Goal: Transaction & Acquisition: Download file/media

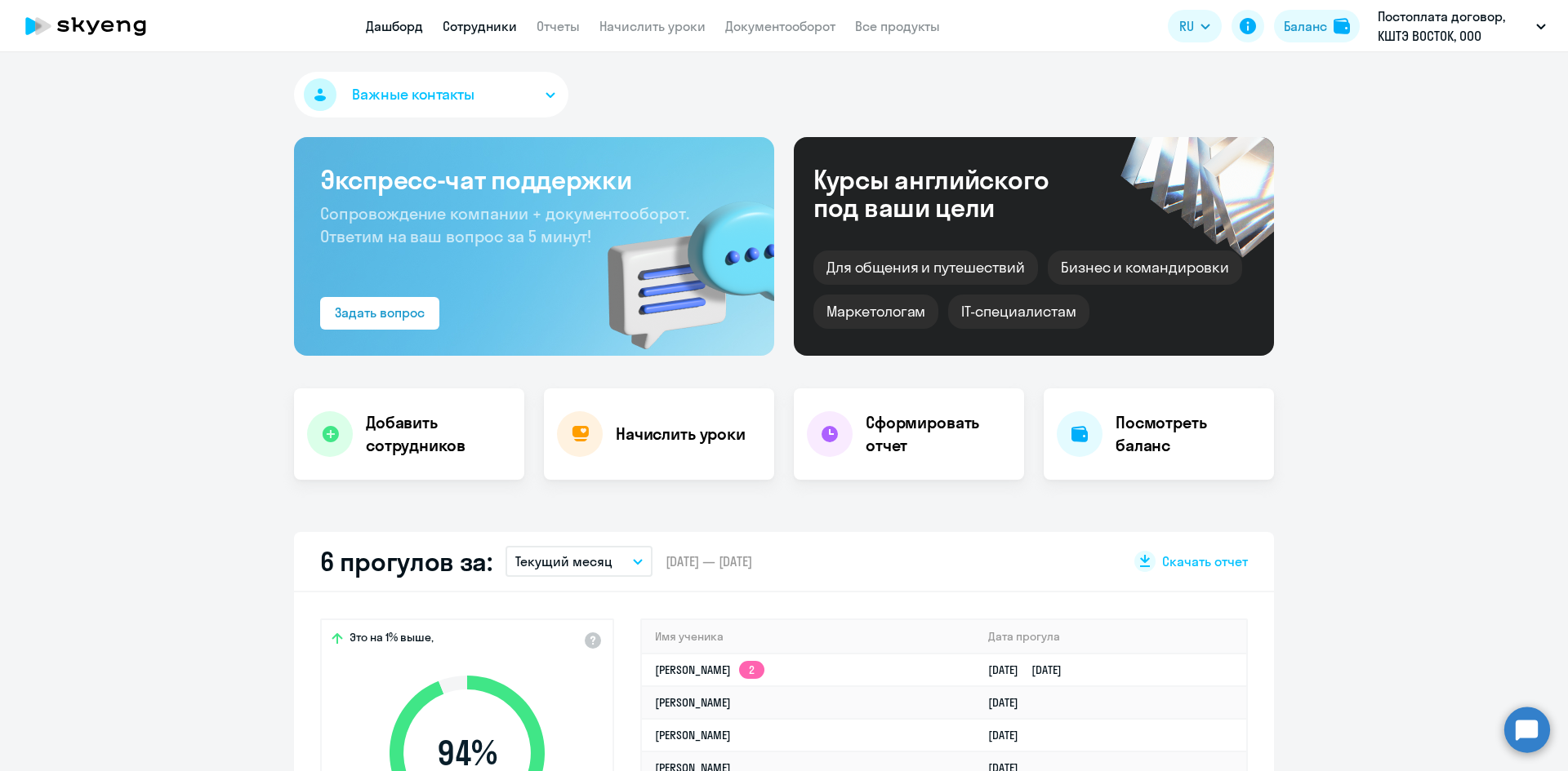
click at [488, 31] on link "Сотрудники" at bounding box center [479, 26] width 75 height 16
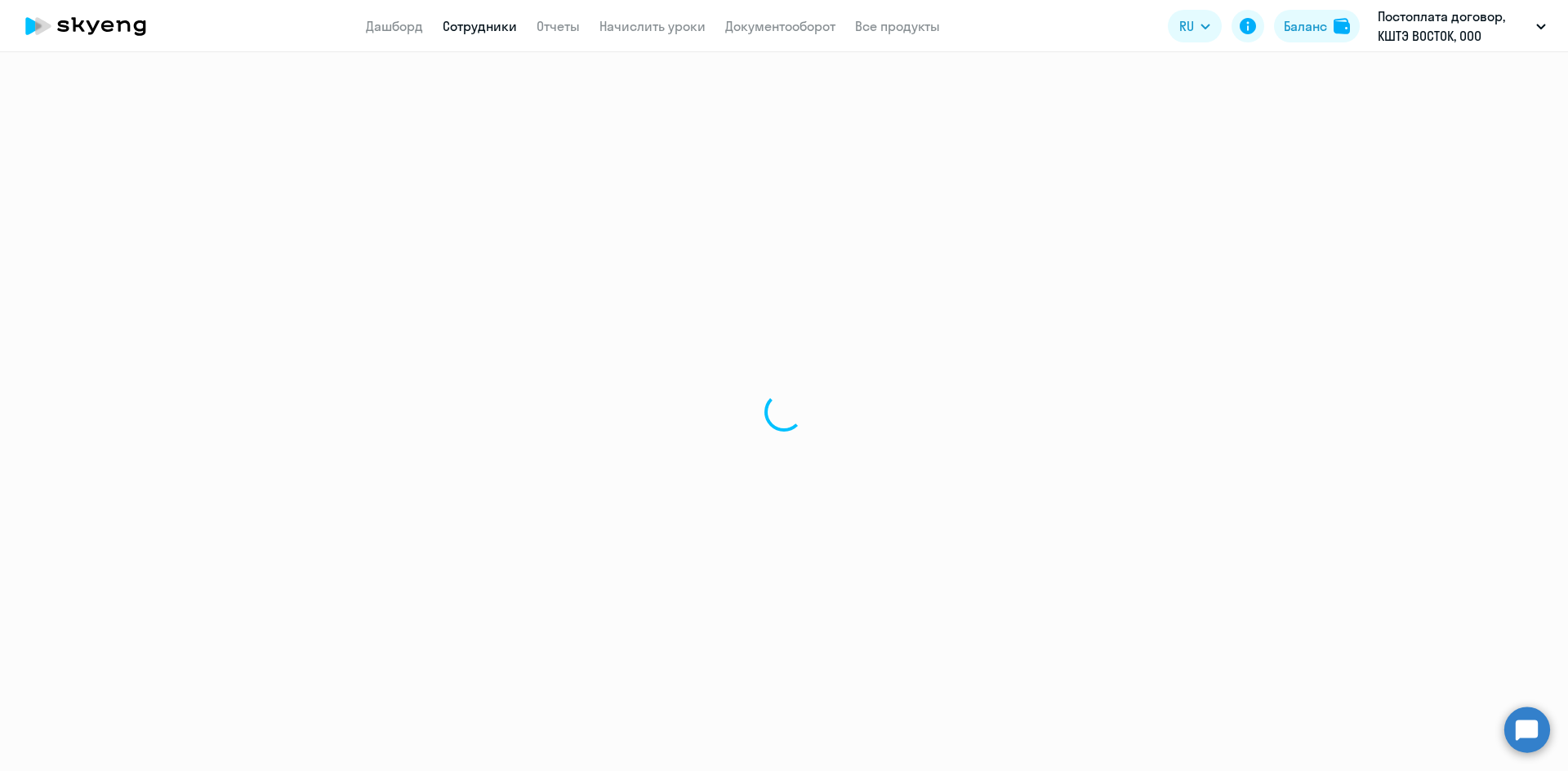
select select "30"
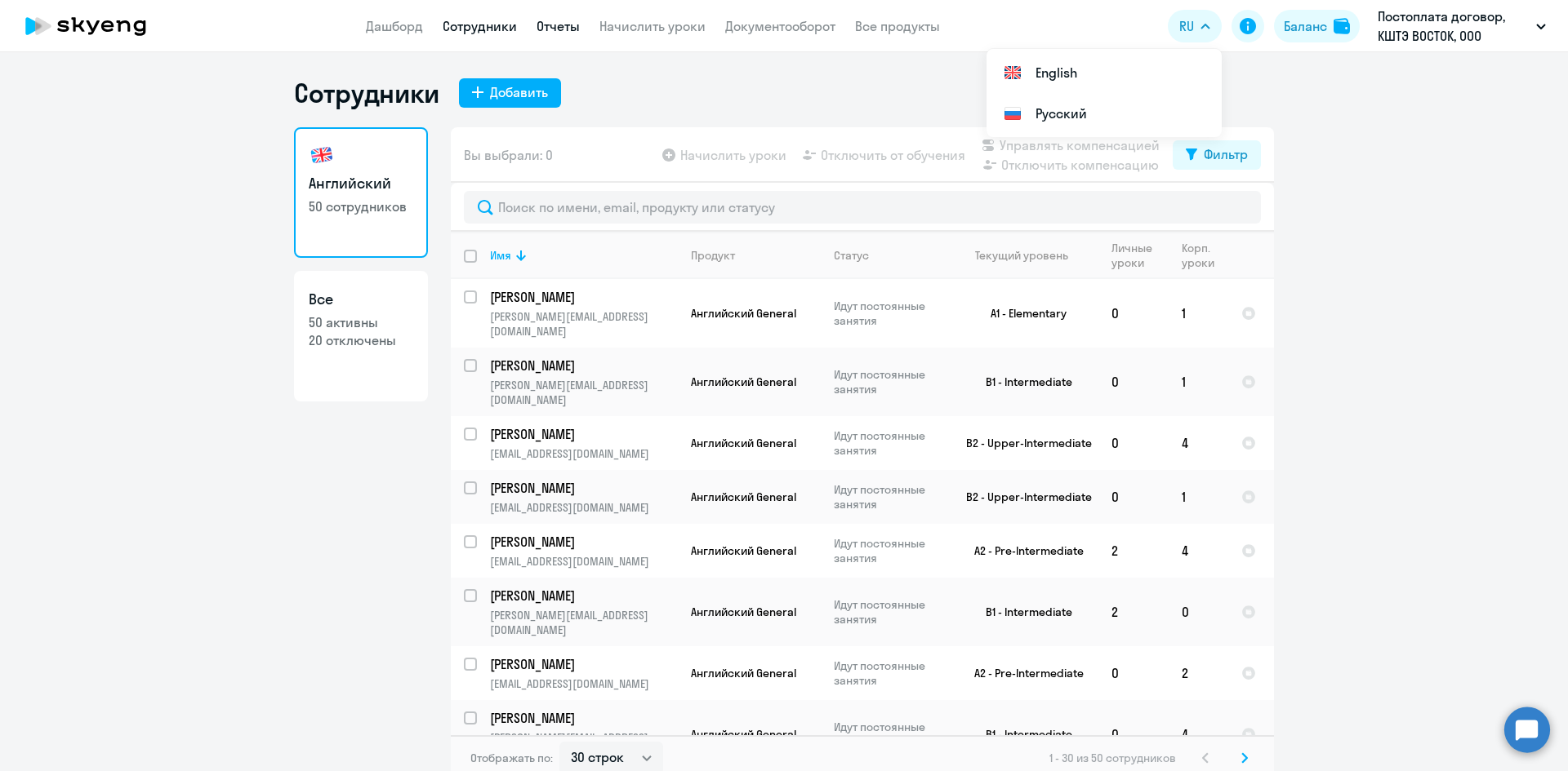
click at [551, 26] on link "Отчеты" at bounding box center [558, 26] width 44 height 16
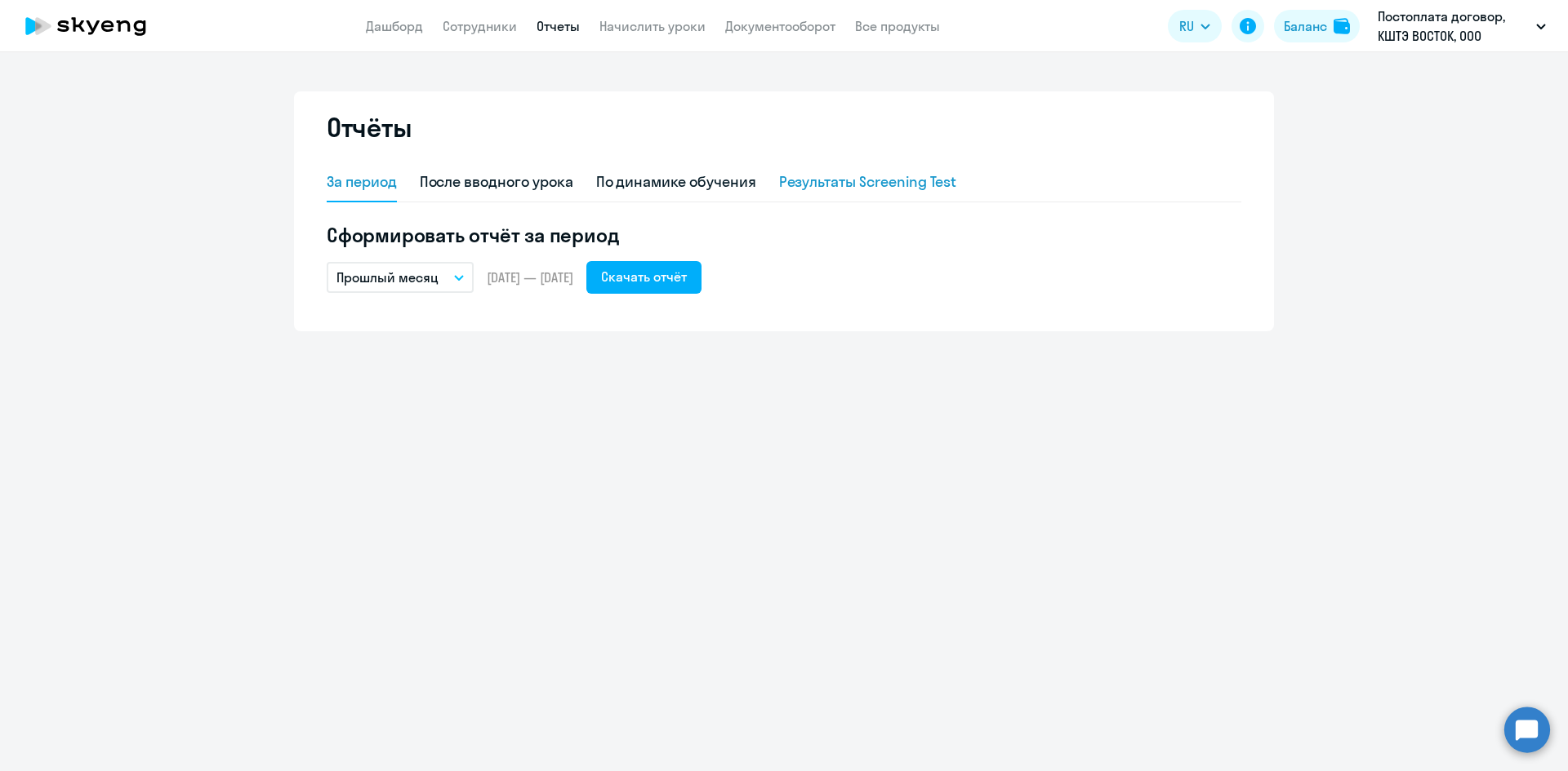
click at [910, 185] on div "Результаты Screening Test" at bounding box center [868, 182] width 178 height 21
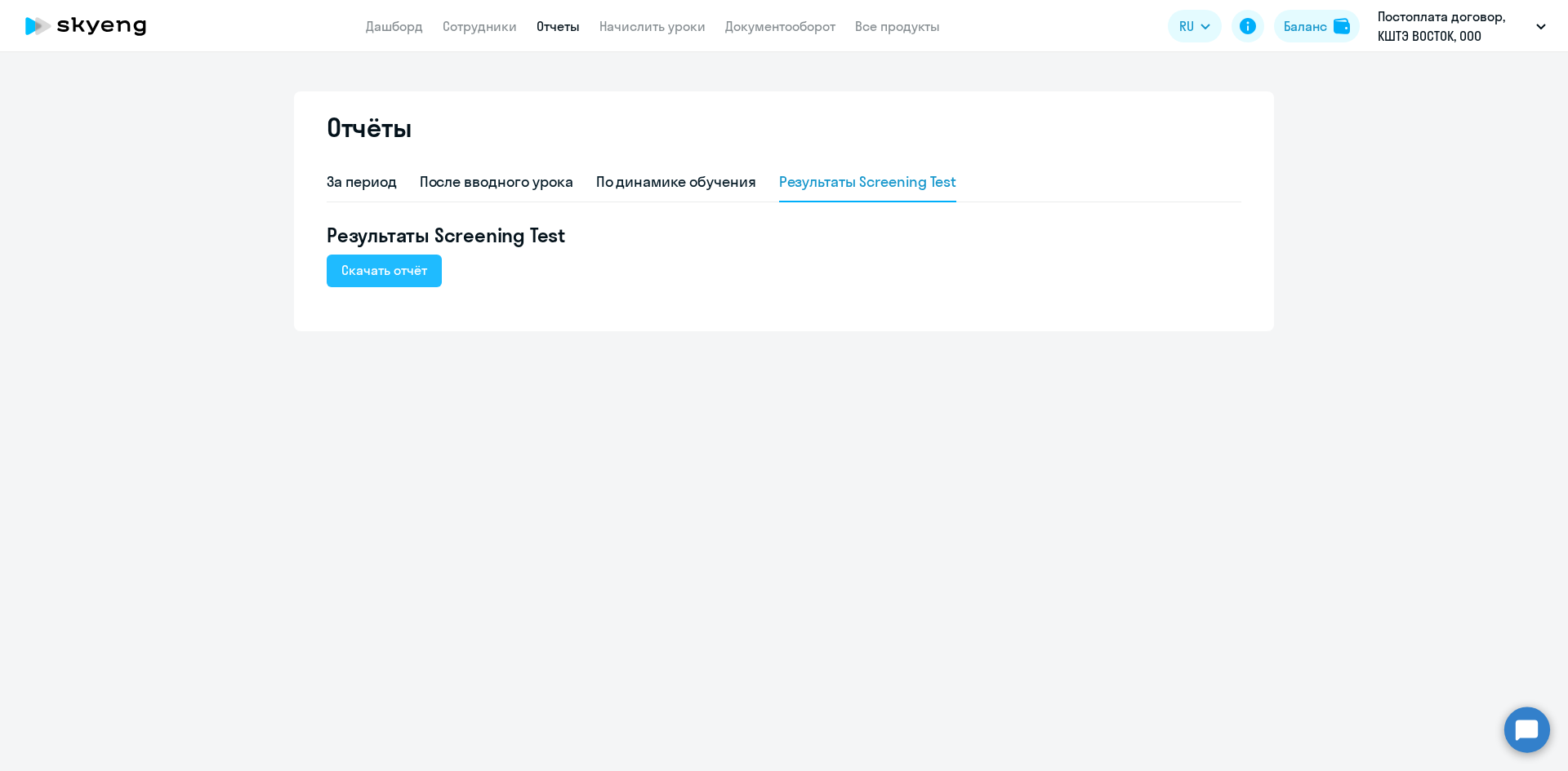
click at [389, 271] on div "Скачать отчёт" at bounding box center [384, 270] width 86 height 19
click at [389, 183] on div "За период" at bounding box center [361, 182] width 71 height 21
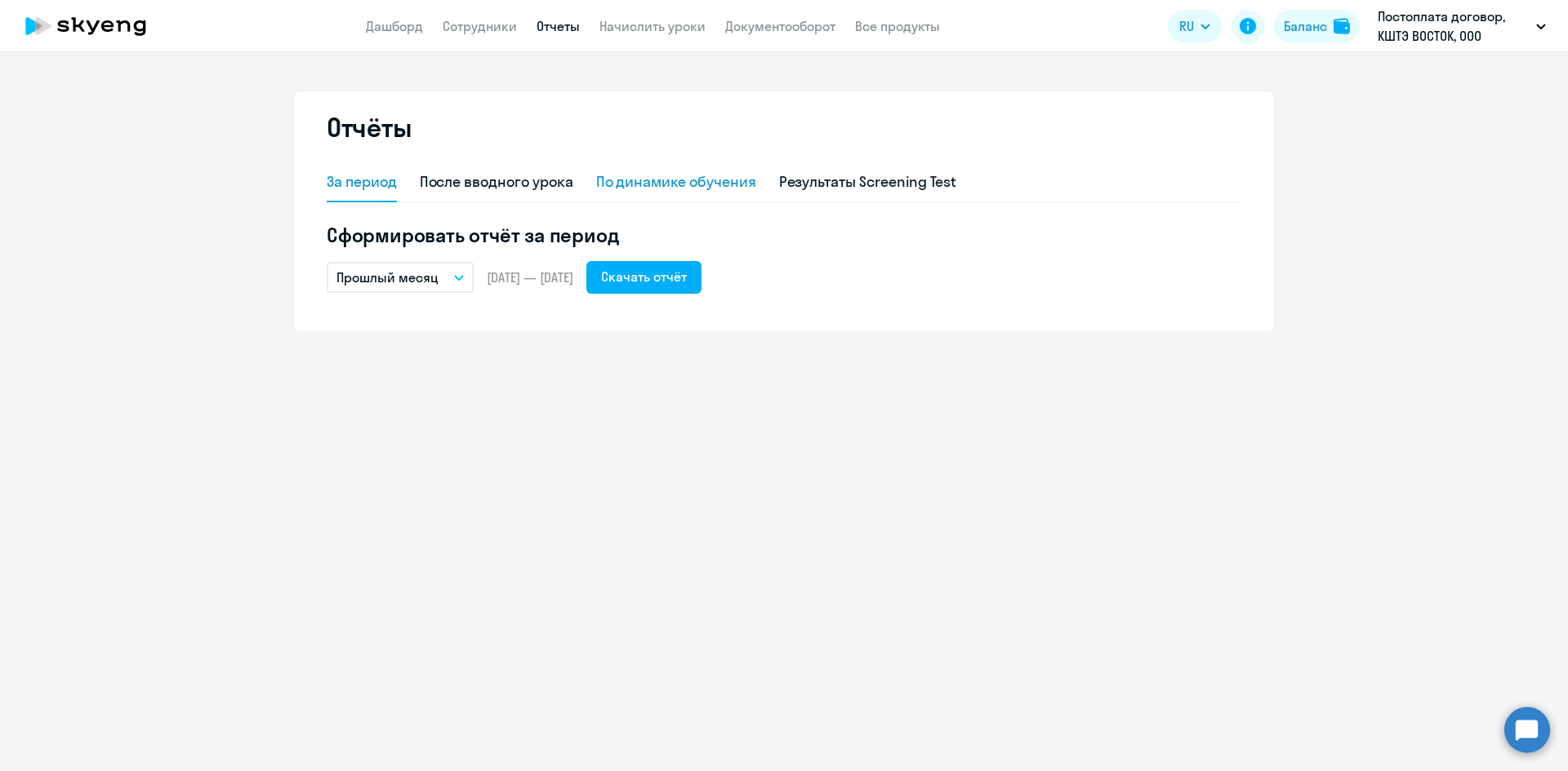
click at [709, 185] on div "По динамике обучения" at bounding box center [676, 182] width 160 height 21
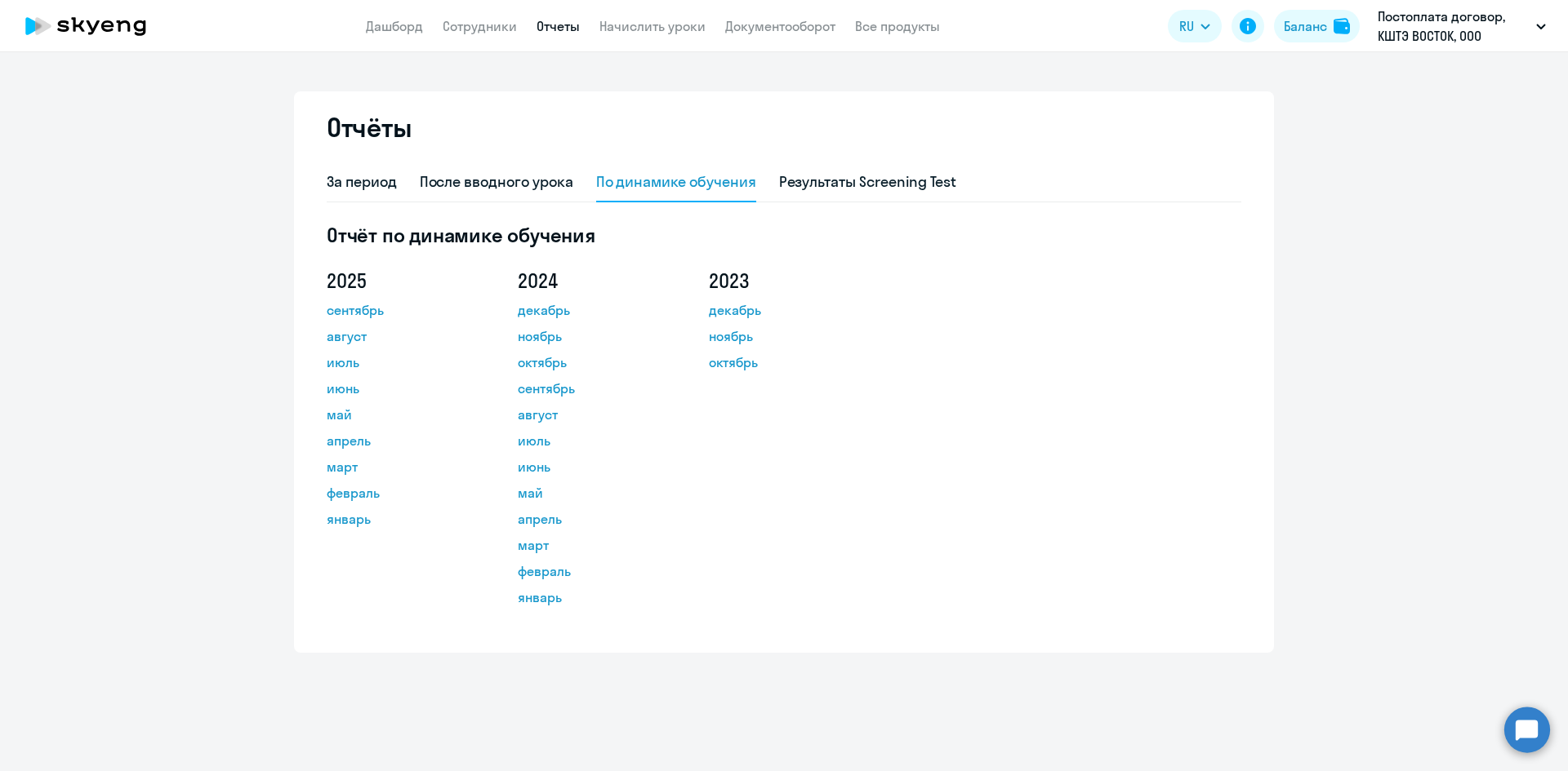
click at [398, 181] on div "За период После вводного урока По динамике обучения Результаты Screening Test" at bounding box center [783, 183] width 915 height 39
click at [368, 190] on div "За период" at bounding box center [361, 182] width 71 height 21
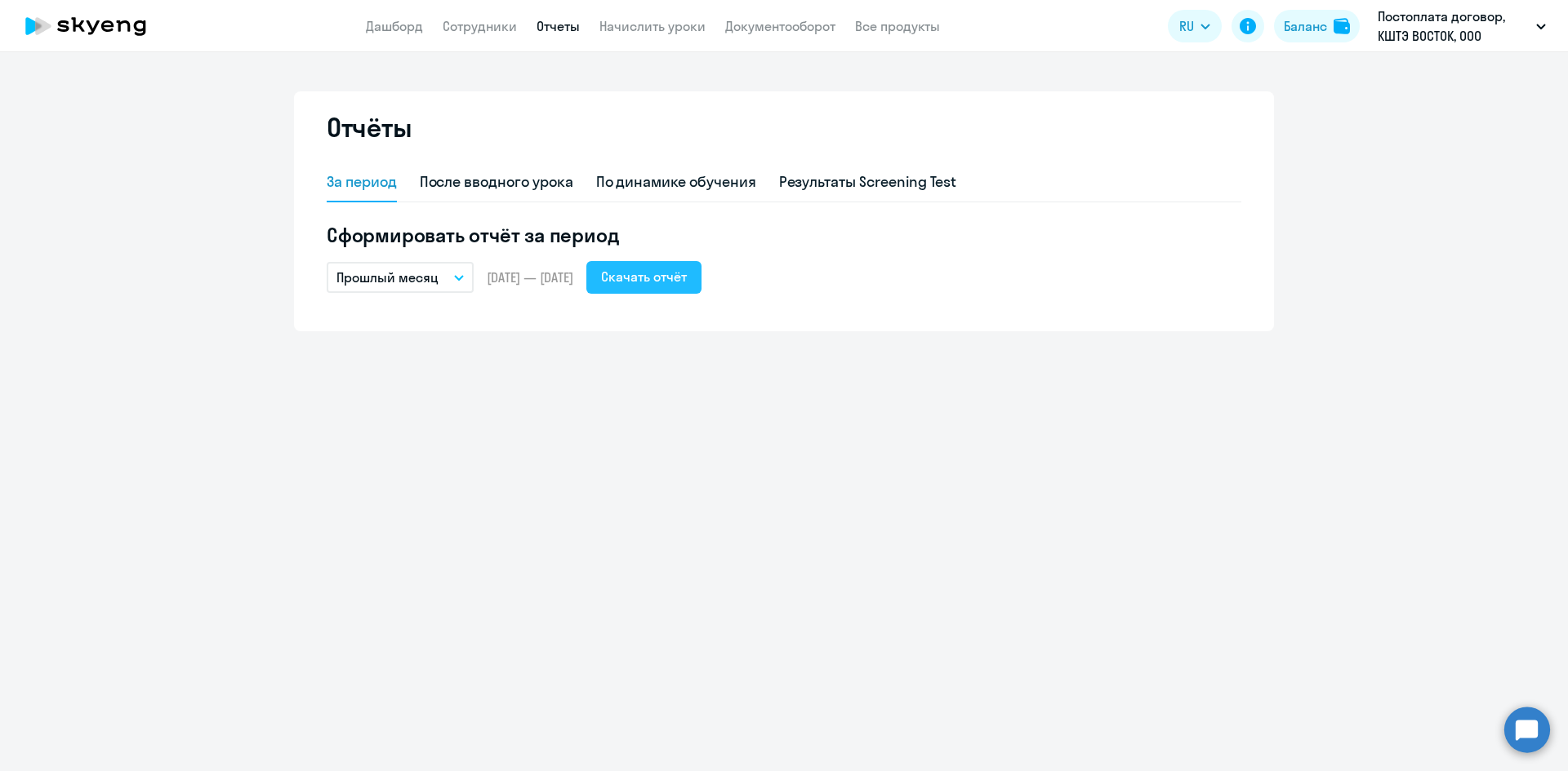
click at [672, 280] on div "Скачать отчёт" at bounding box center [644, 277] width 86 height 19
